Goal: Task Accomplishment & Management: Manage account settings

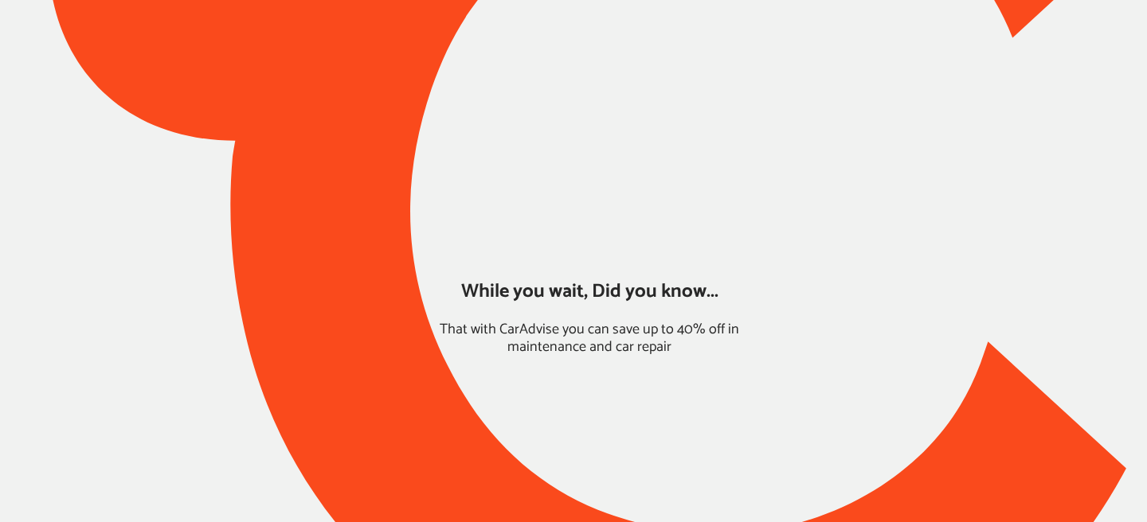
type input "*****"
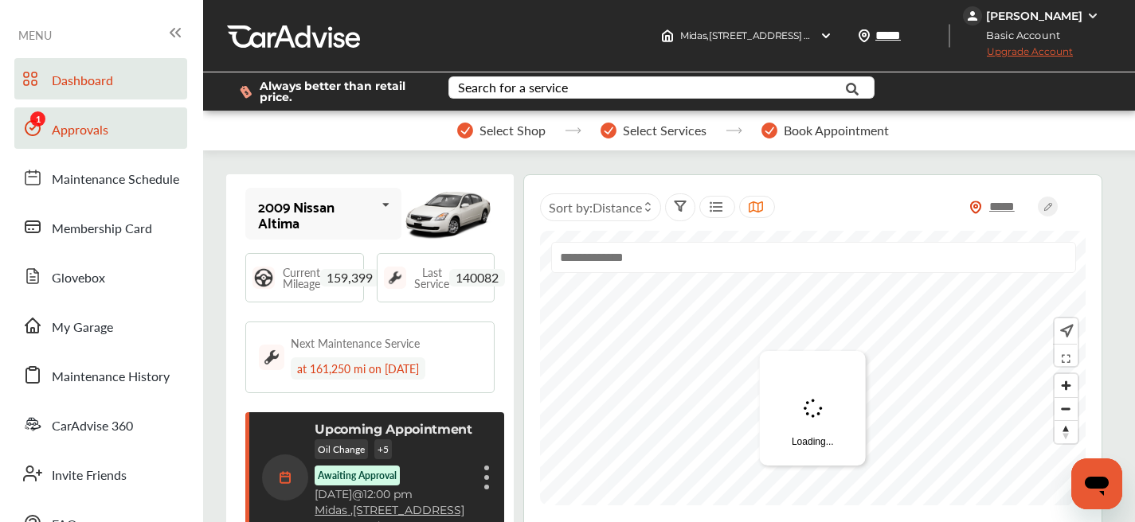
click at [80, 143] on link "Approvals" at bounding box center [100, 128] width 173 height 41
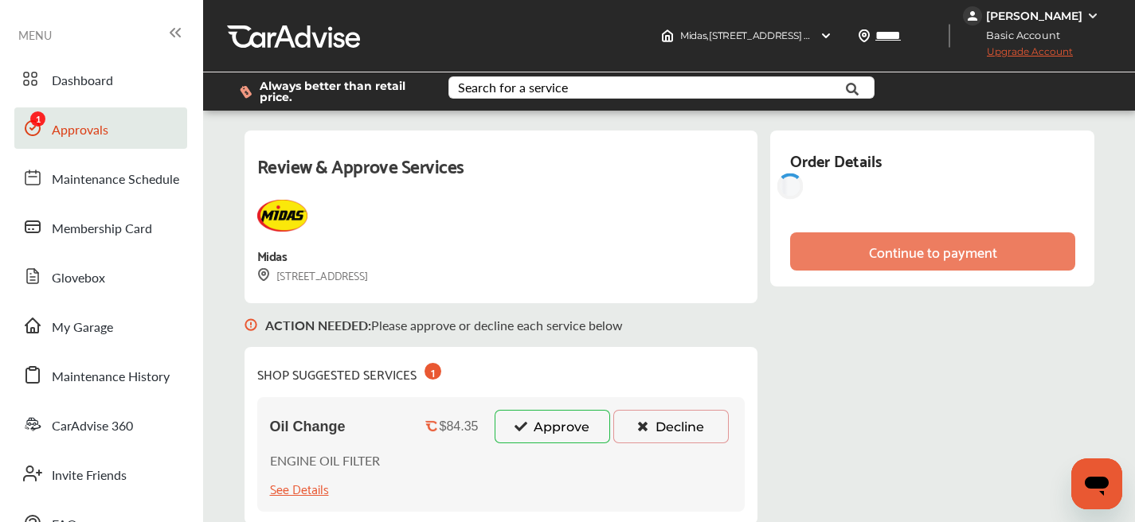
click at [554, 424] on button "Approve" at bounding box center [552, 426] width 115 height 33
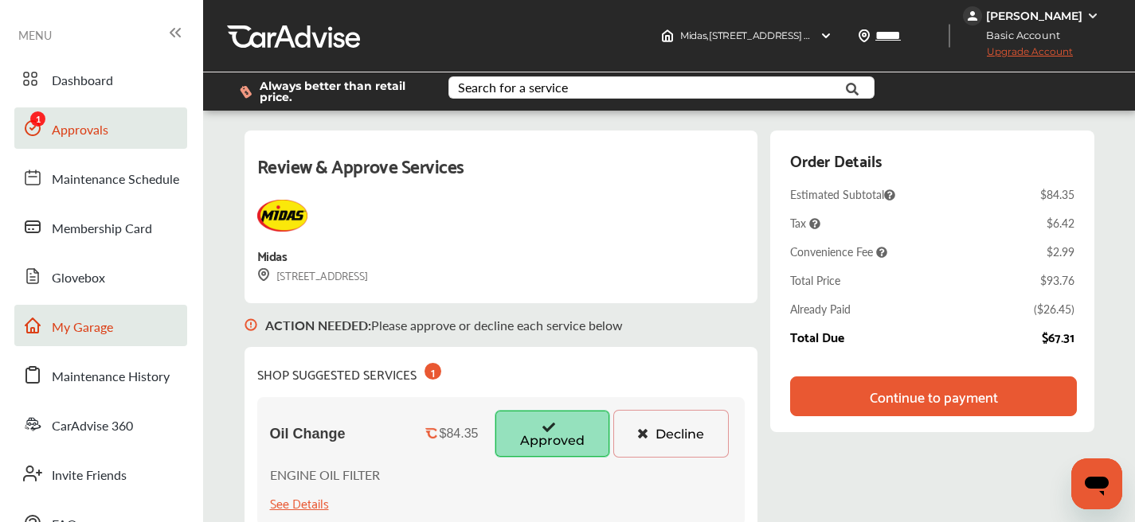
click at [96, 332] on span "My Garage" at bounding box center [82, 328] width 61 height 21
